Goal: Check status: Check status

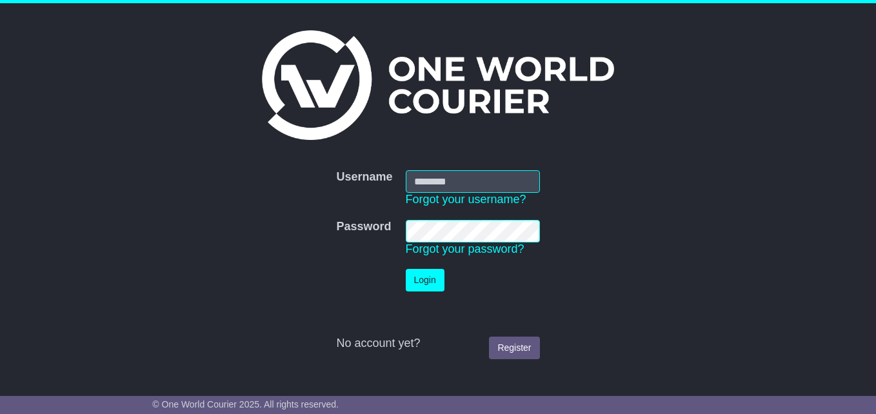
type input "**********"
click at [417, 280] on button "Login" at bounding box center [425, 280] width 39 height 23
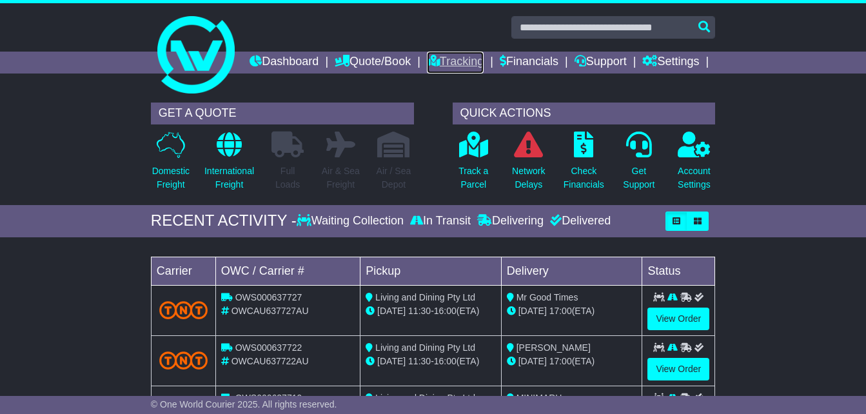
click at [484, 59] on link "Tracking" at bounding box center [455, 63] width 57 height 22
